Goal: Find specific page/section: Find specific page/section

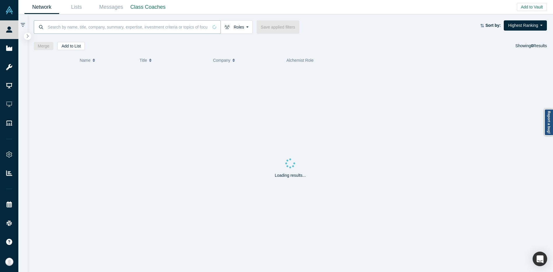
click at [51, 24] on input at bounding box center [127, 27] width 161 height 14
paste input "[PERSON_NAME]"
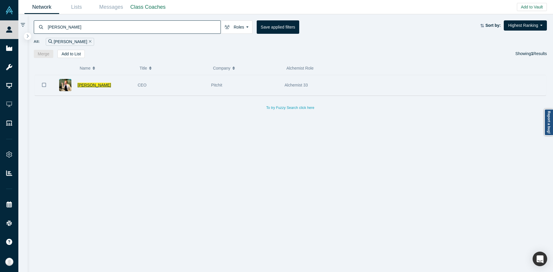
type input "Paul Kleen"
click at [87, 86] on span "Paul Kleen" at bounding box center [95, 85] width 34 height 5
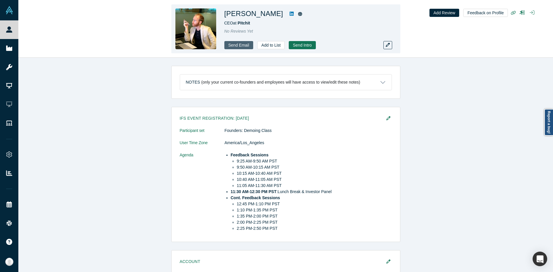
click at [232, 43] on link "Send Email" at bounding box center [238, 45] width 29 height 8
click at [243, 23] on span "Pitchit" at bounding box center [243, 23] width 13 height 5
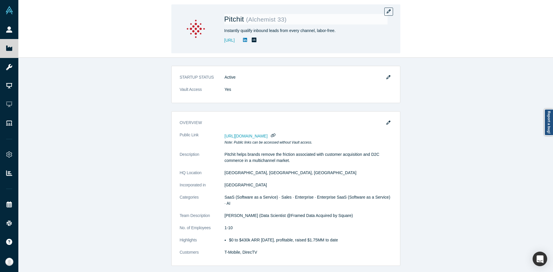
click at [239, 19] on span "Pitchit" at bounding box center [235, 19] width 22 height 8
